Goal: Information Seeking & Learning: Find specific page/section

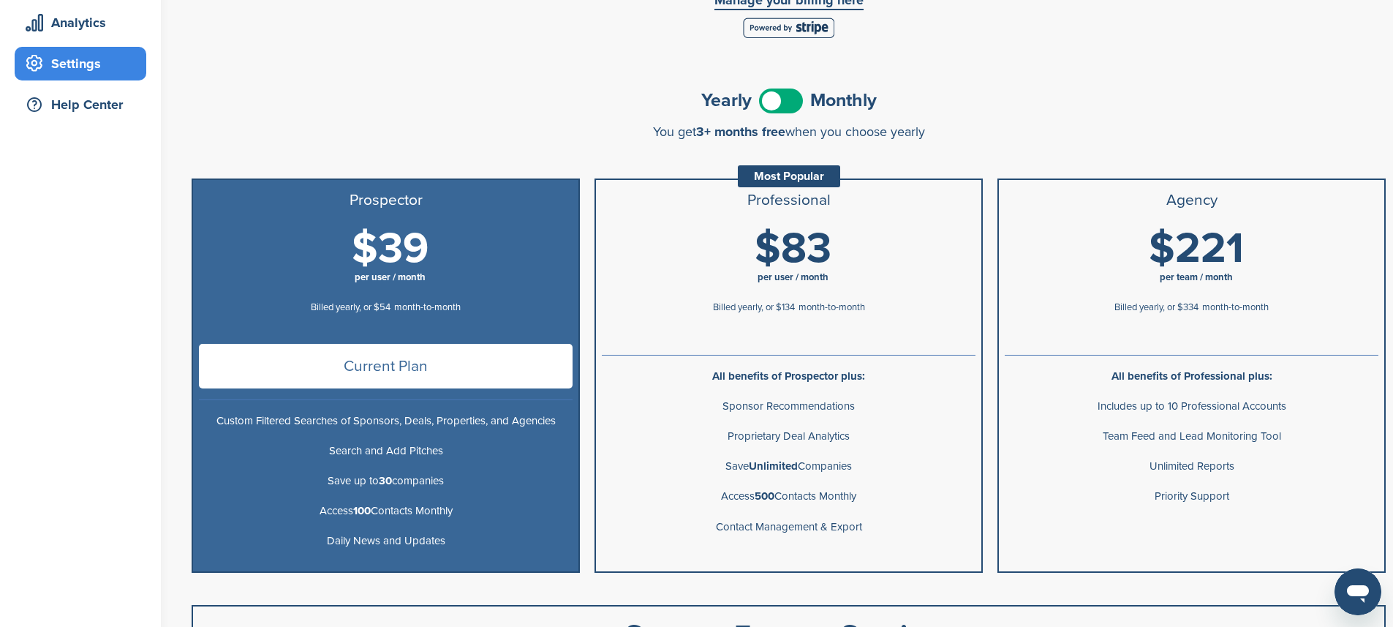
scroll to position [146, 0]
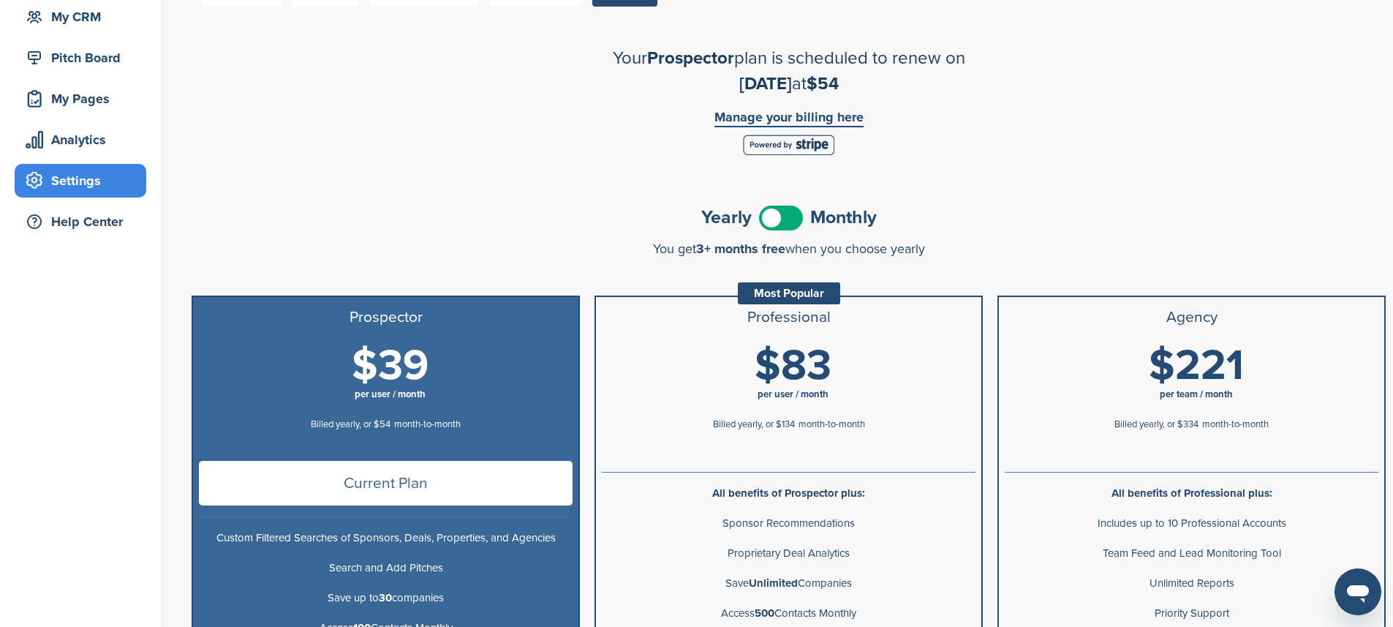
click at [792, 228] on span at bounding box center [781, 217] width 44 height 25
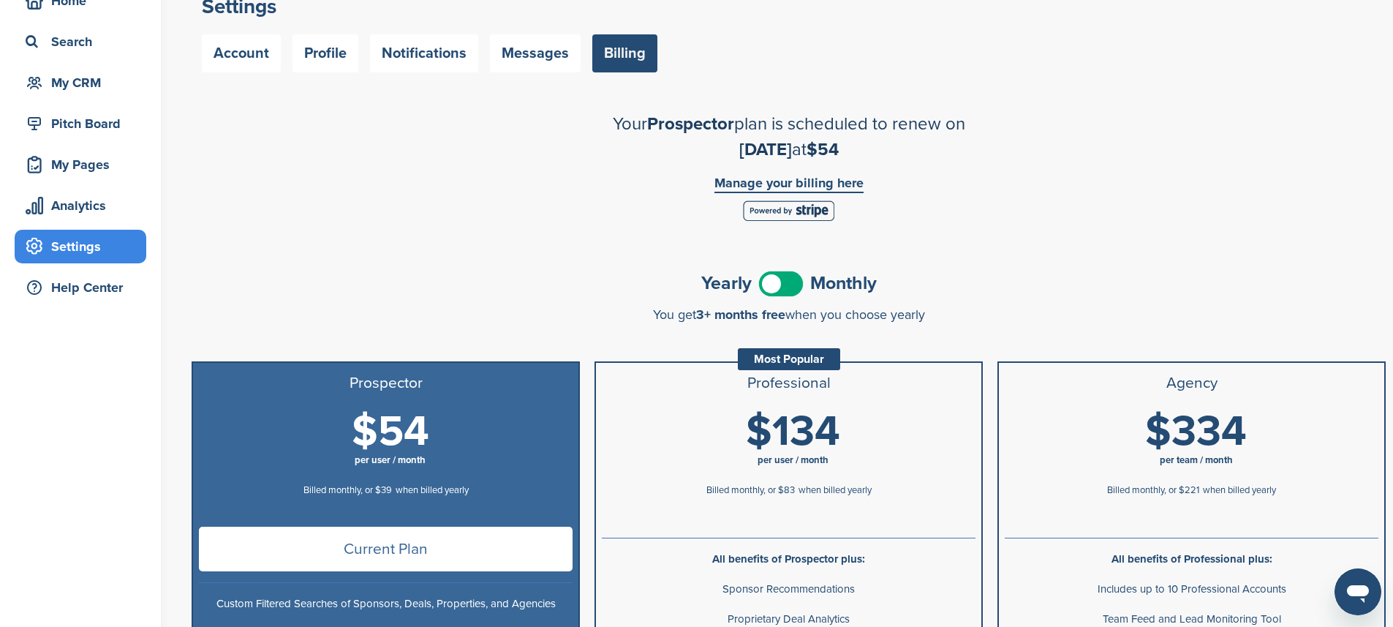
scroll to position [108, 0]
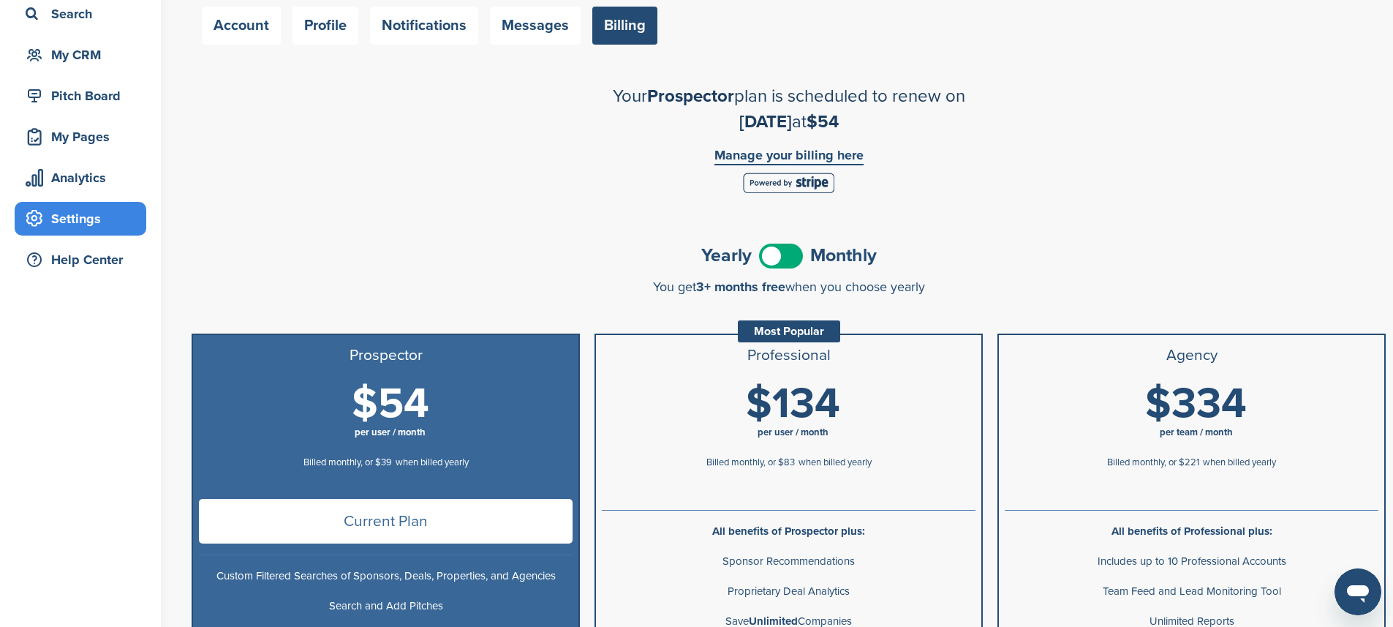
click at [811, 154] on link "Manage your billing here" at bounding box center [788, 156] width 149 height 17
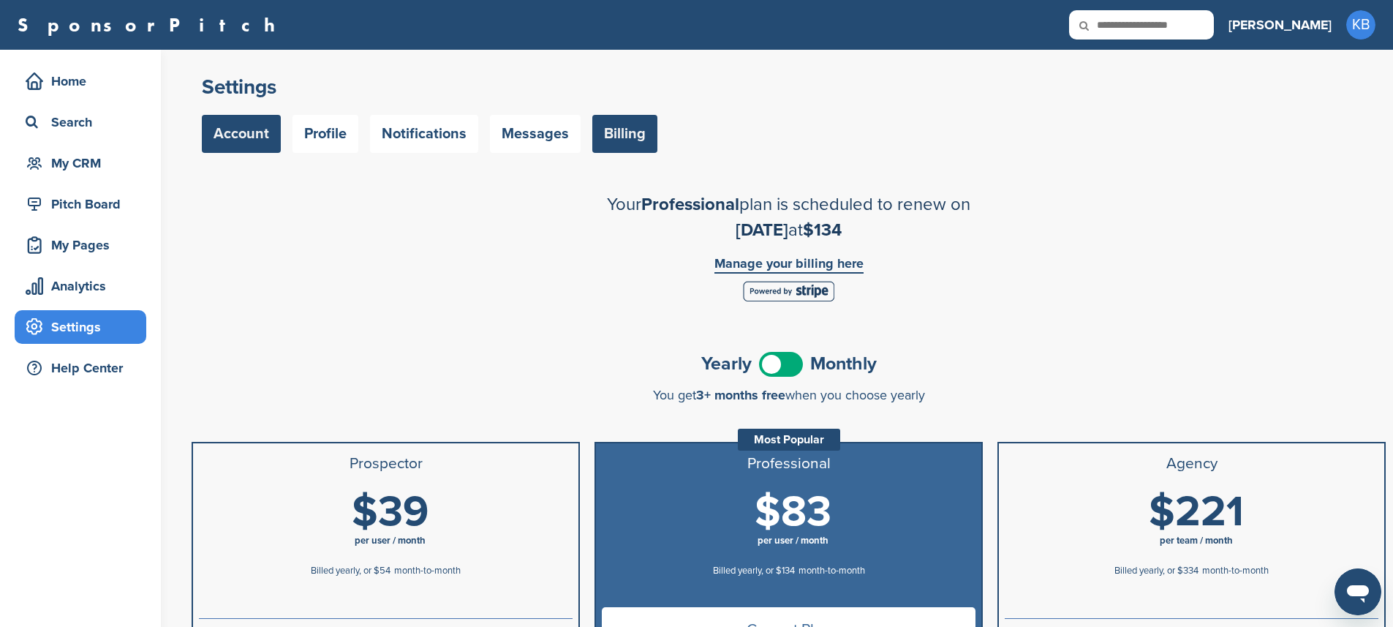
click at [244, 137] on link "Account" at bounding box center [241, 134] width 79 height 38
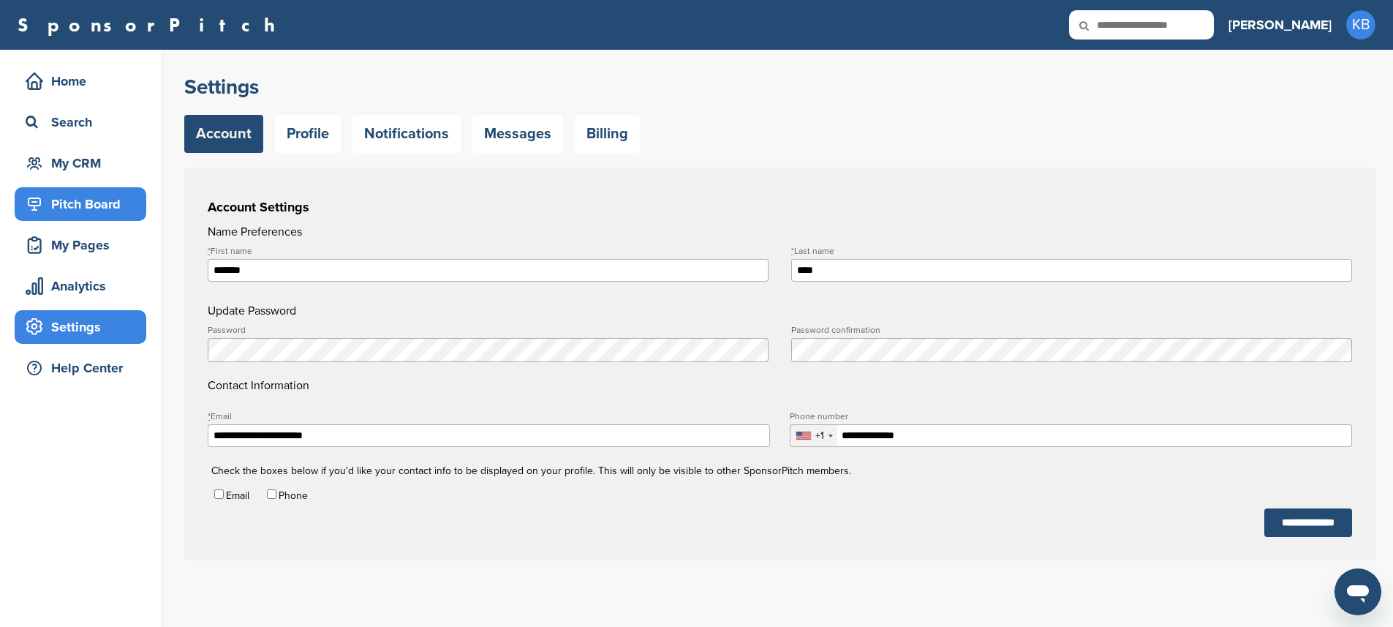
click at [76, 213] on div "Pitch Board" at bounding box center [84, 204] width 124 height 26
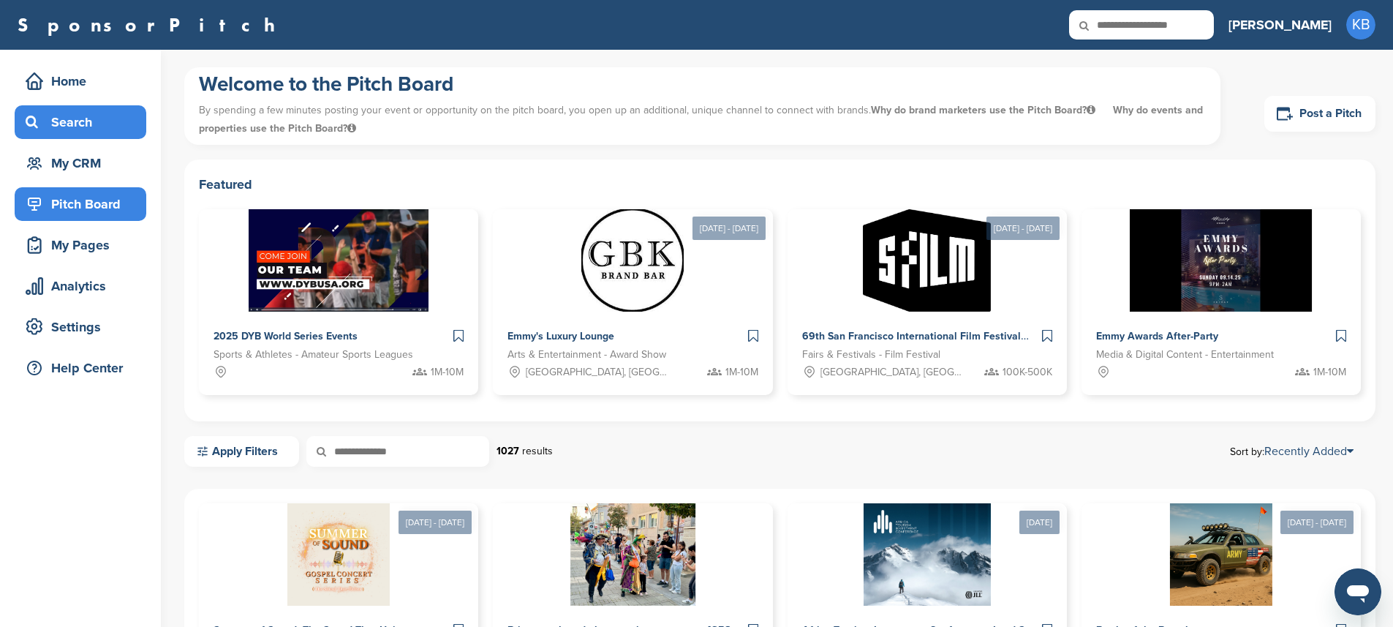
click at [59, 121] on div "Search" at bounding box center [84, 122] width 124 height 26
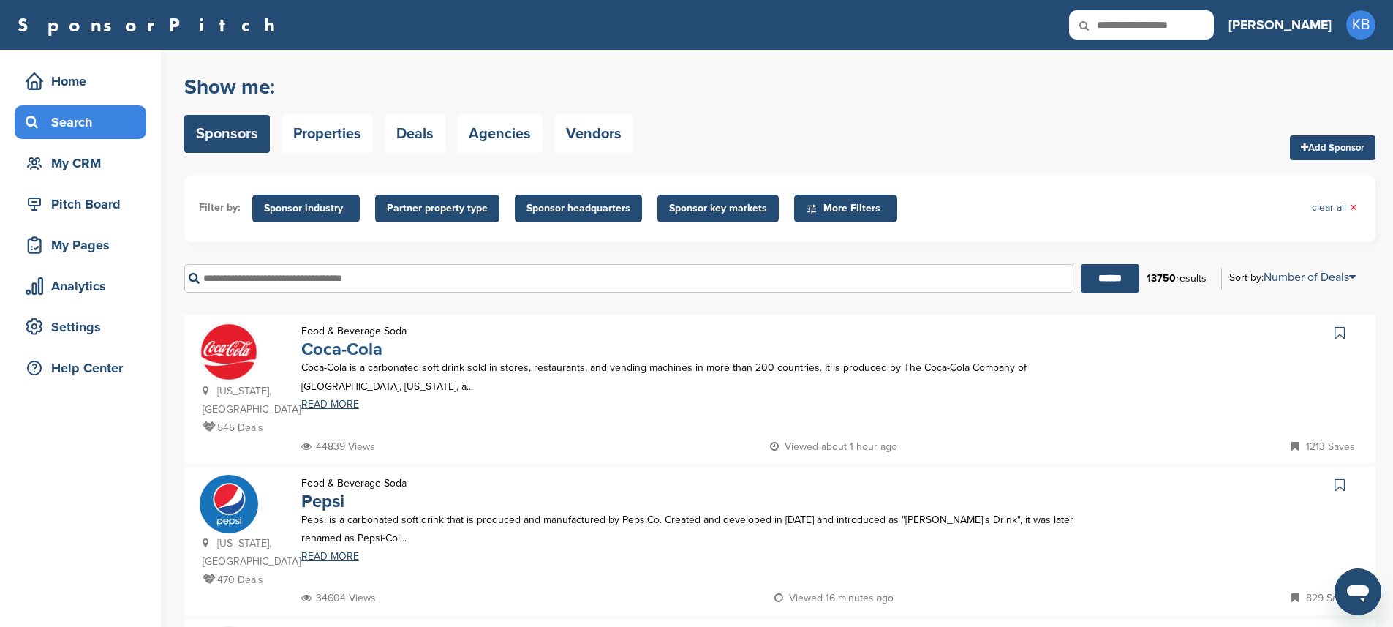
click at [340, 351] on link "Coca-Cola" at bounding box center [341, 348] width 81 height 21
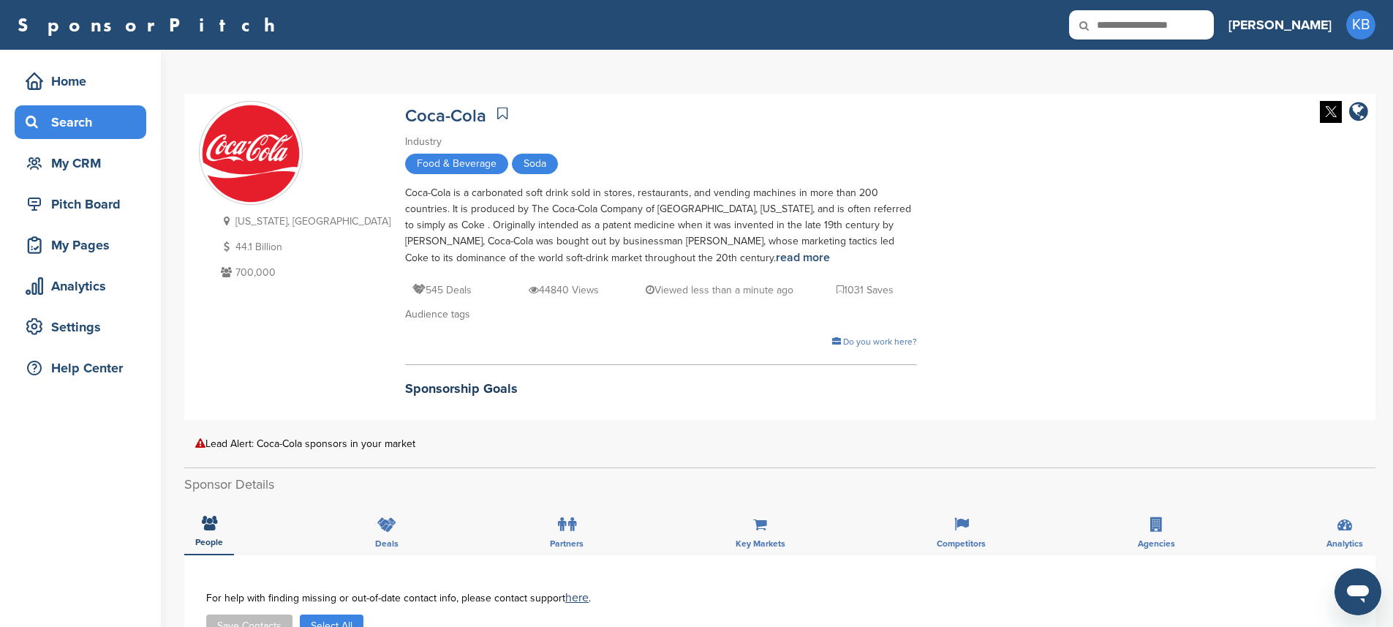
click at [60, 131] on div "Search" at bounding box center [84, 122] width 124 height 26
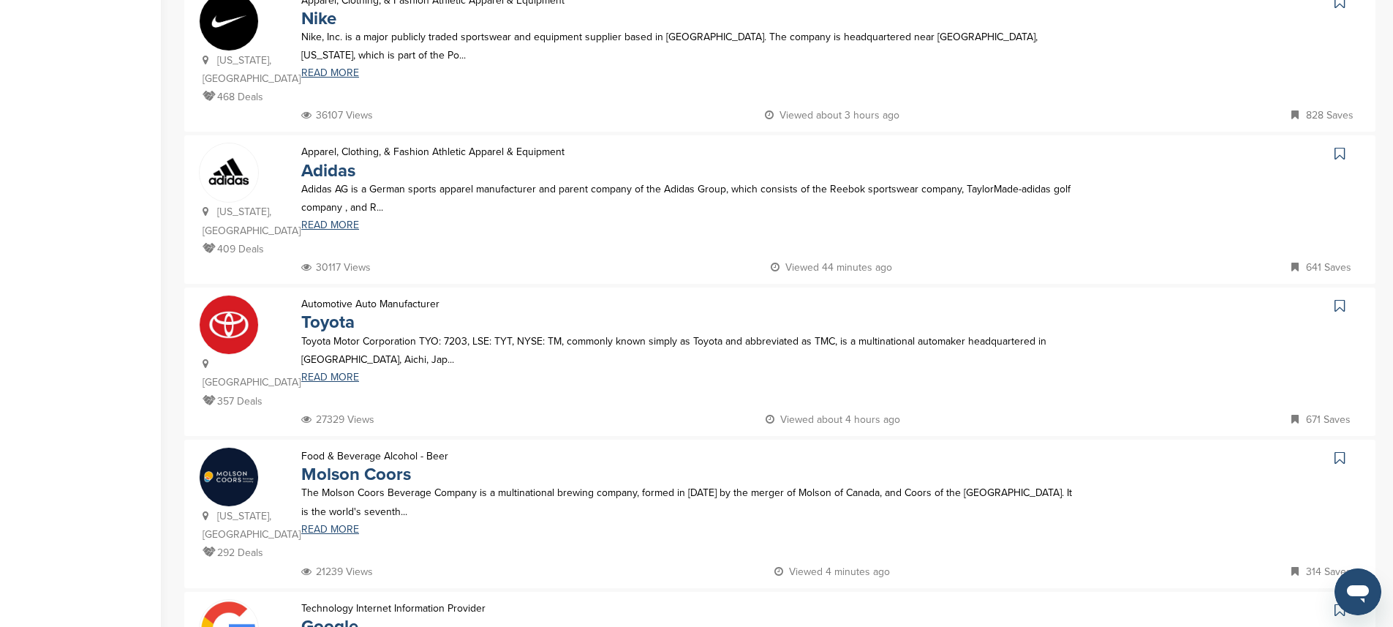
scroll to position [640, 0]
